Goal: Find contact information: Find contact information

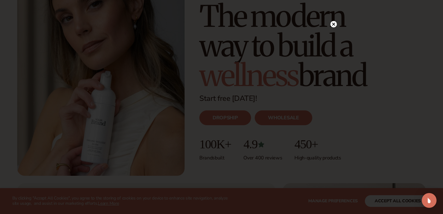
scroll to position [74, 0]
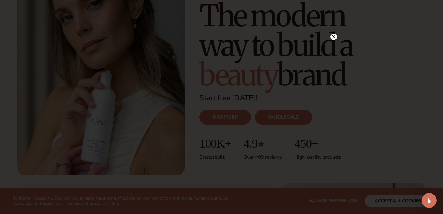
click at [332, 35] on circle at bounding box center [334, 37] width 6 height 6
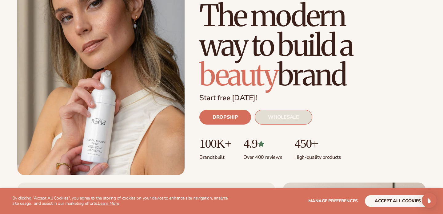
click at [292, 121] on link "WHOLESALE" at bounding box center [283, 117] width 57 height 15
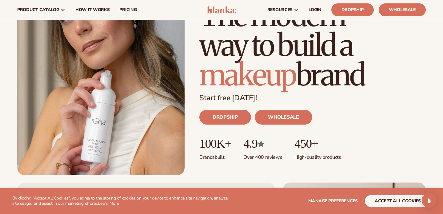
scroll to position [0, 0]
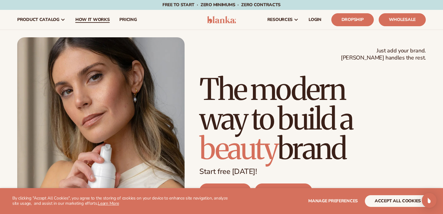
click at [91, 21] on span "How It Works" at bounding box center [92, 19] width 34 height 5
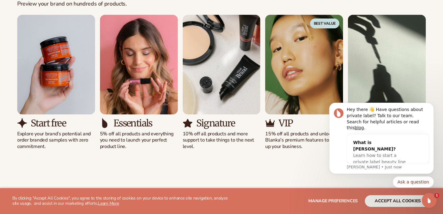
scroll to position [407, 0]
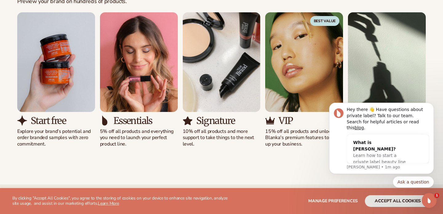
click at [244, 153] on div "Solutions for every stage Preview your brand on hundreds of products. View pric…" at bounding box center [221, 60] width 443 height 221
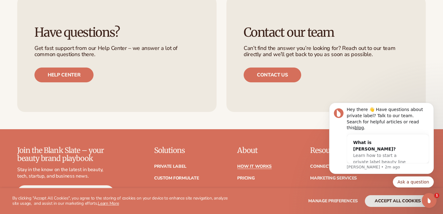
scroll to position [1369, 0]
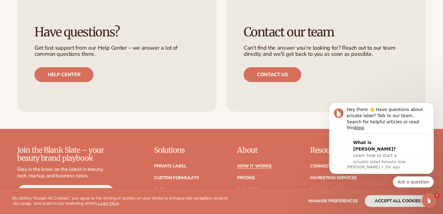
click at [263, 67] on link "Contact us" at bounding box center [273, 74] width 58 height 15
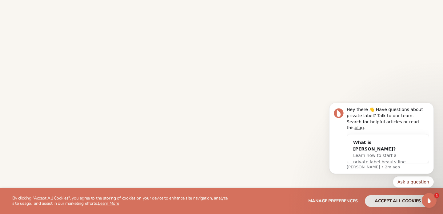
scroll to position [219, 0]
